Goal: Find specific page/section: Find specific page/section

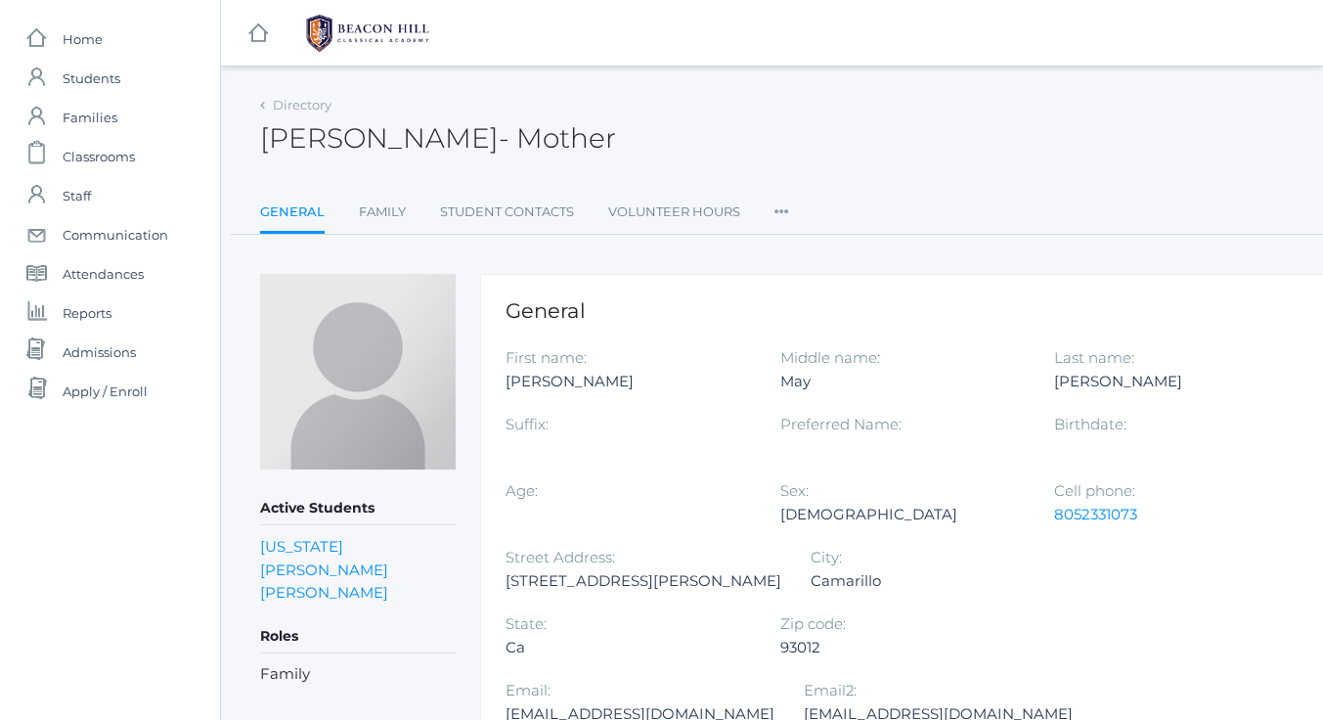
scroll to position [62, 0]
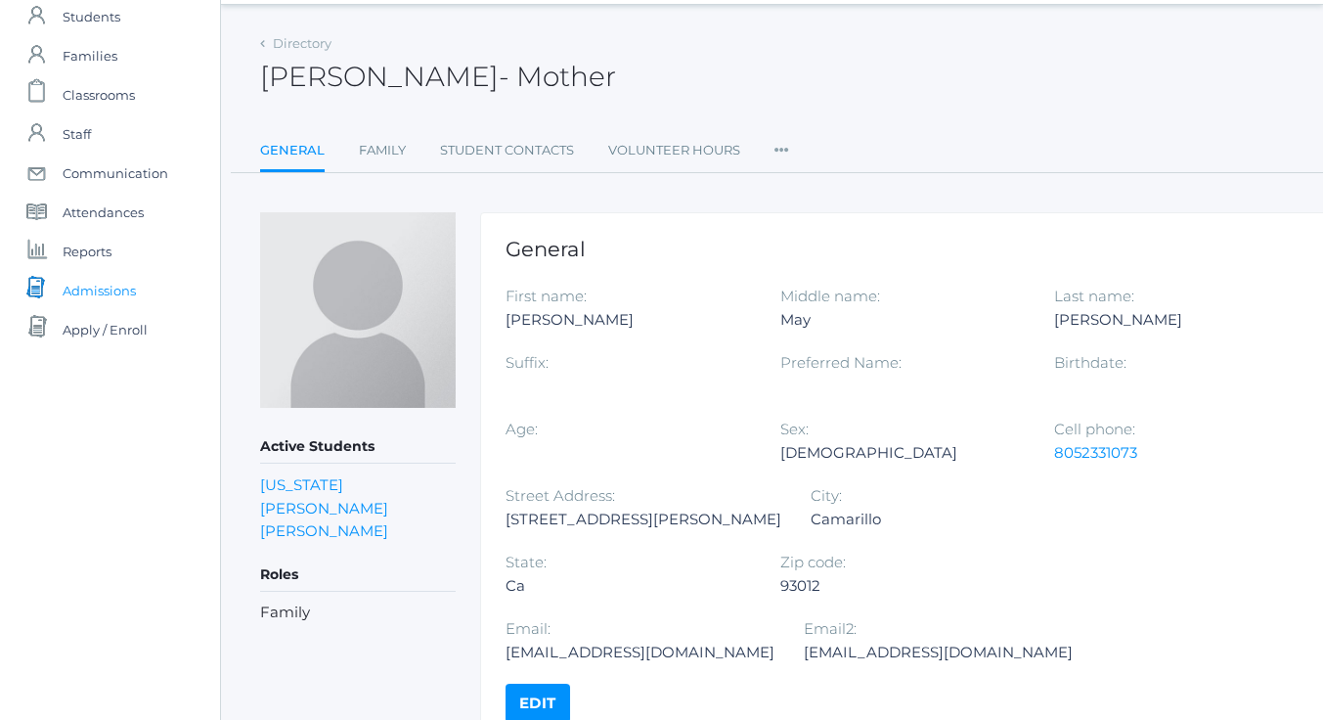
click at [80, 286] on span "Admissions" at bounding box center [99, 290] width 73 height 39
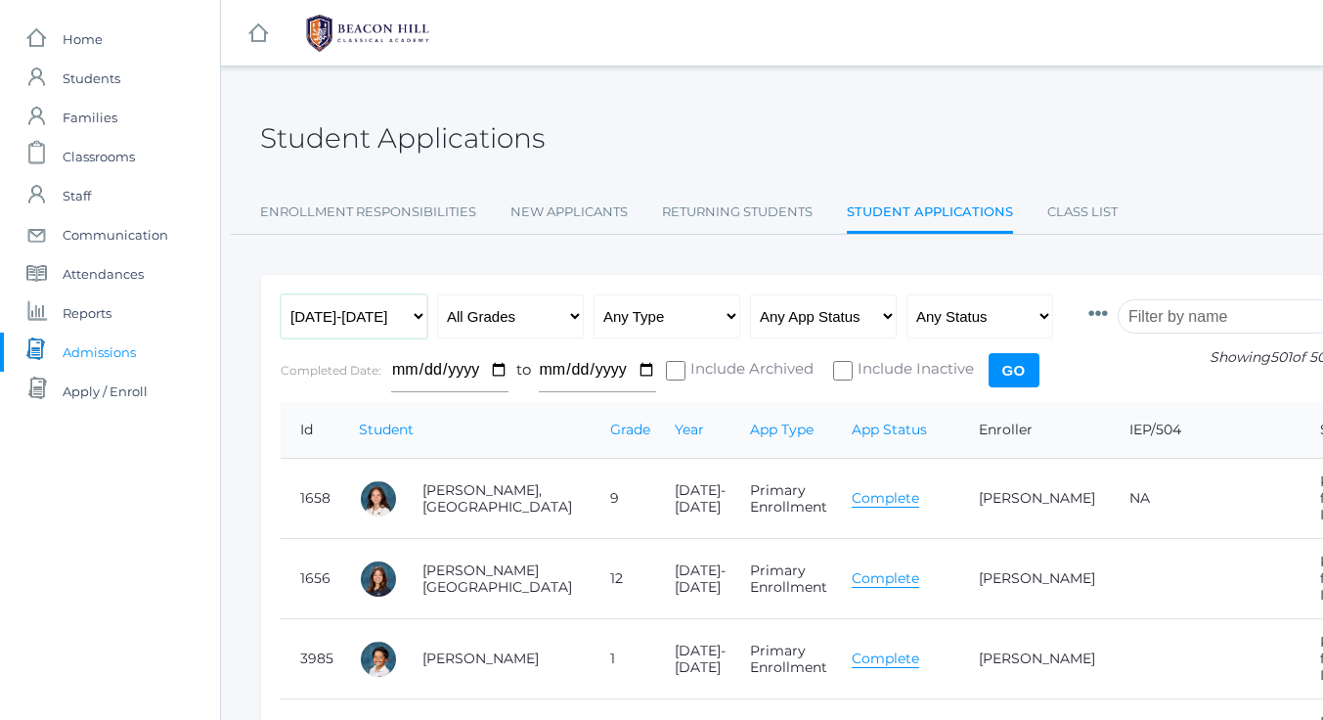
click at [419, 321] on select "Any Year [DATE]-[DATE] [DATE]-[DATE] [DATE]-[DATE] [DATE]-[DATE] [DATE]-[DATE] …" at bounding box center [354, 316] width 147 height 44
click at [1072, 209] on link "Class List" at bounding box center [1082, 212] width 70 height 39
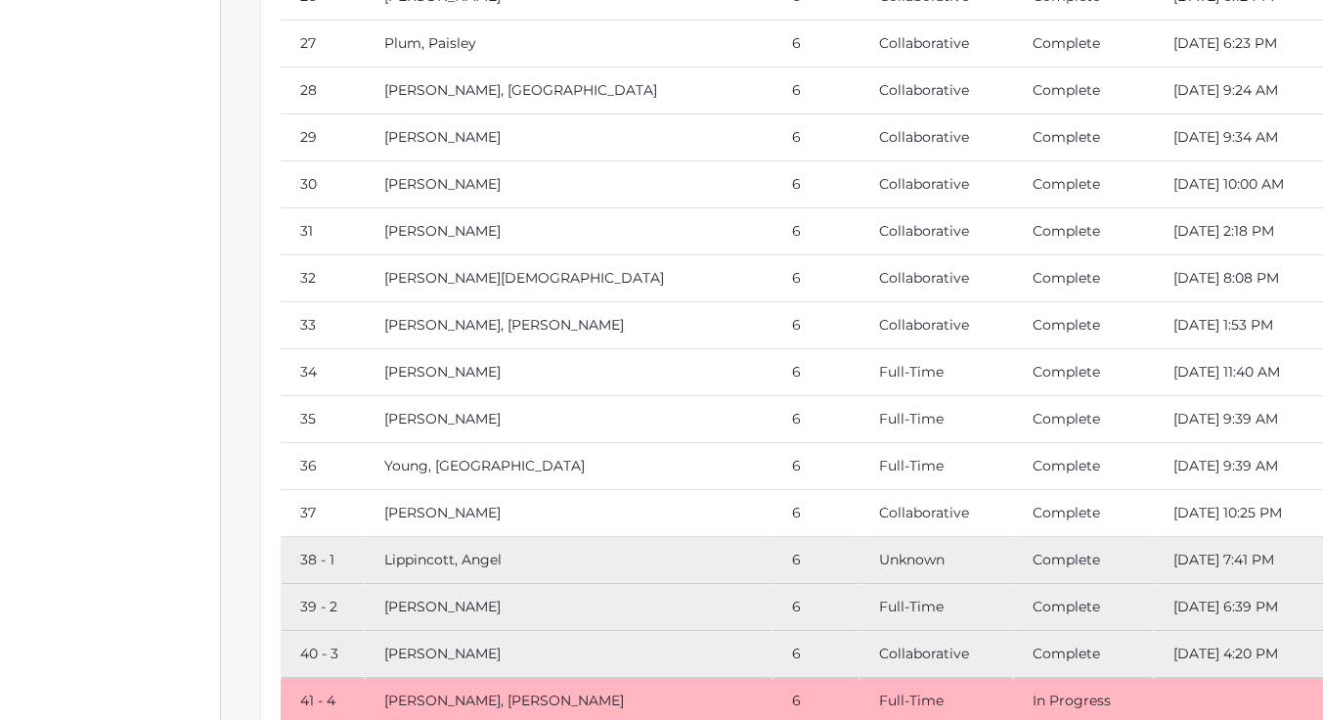
scroll to position [16080, 0]
